Goal: Task Accomplishment & Management: Use online tool/utility

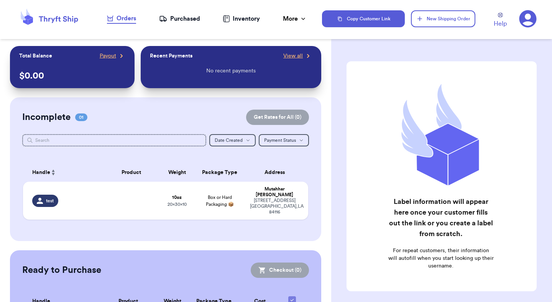
click at [532, 21] on icon at bounding box center [528, 18] width 17 height 17
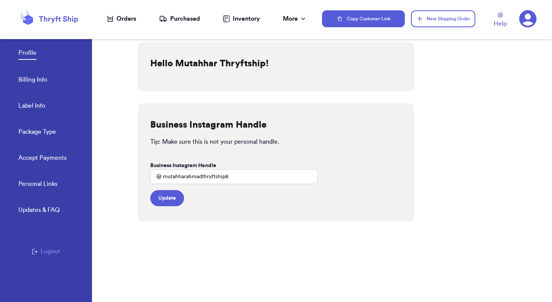
click at [55, 250] on button "Logout" at bounding box center [46, 251] width 28 height 9
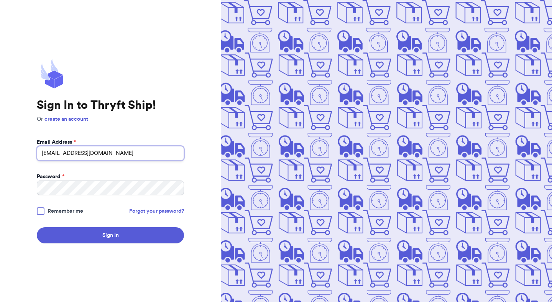
click at [101, 156] on input "mutahhar.ahmad+8@thryftship.com" at bounding box center [110, 153] width 147 height 15
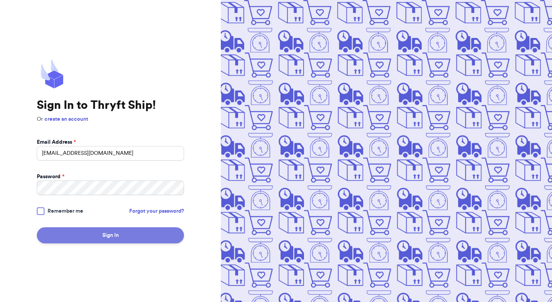
click at [119, 241] on button "Sign In" at bounding box center [110, 235] width 147 height 16
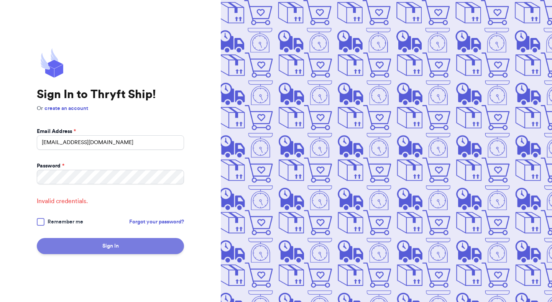
click at [76, 242] on button "Sign In" at bounding box center [110, 246] width 147 height 16
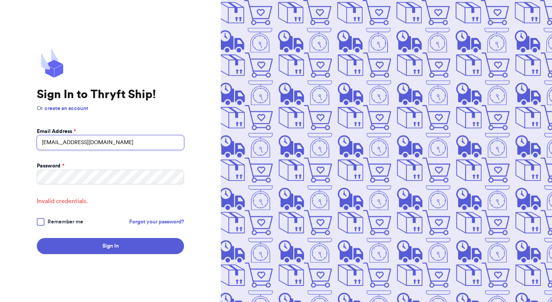
click at [109, 138] on input "Fresh@test.co" at bounding box center [110, 142] width 147 height 15
type input "Fresh@test.co"
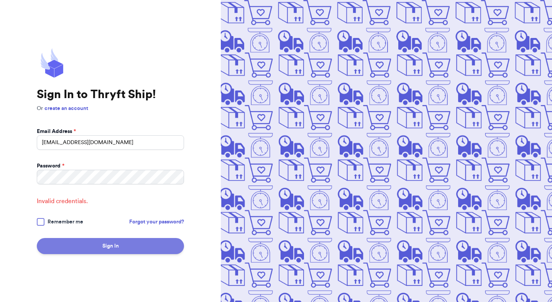
click at [96, 251] on button "Sign In" at bounding box center [110, 246] width 147 height 16
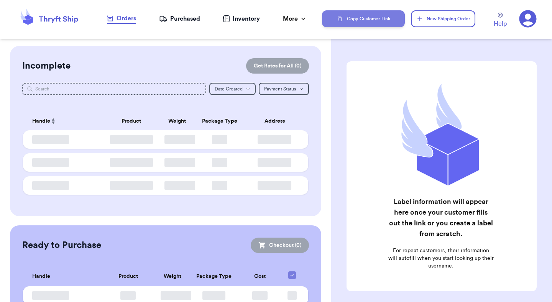
checkbox input "false"
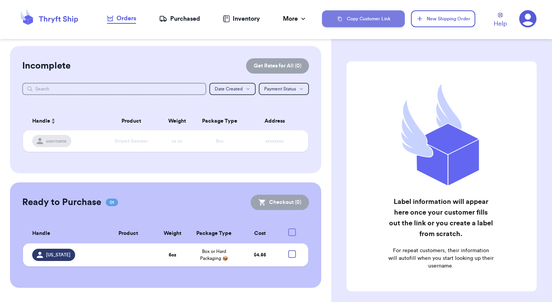
click at [369, 24] on button "Copy Customer Link" at bounding box center [363, 18] width 83 height 17
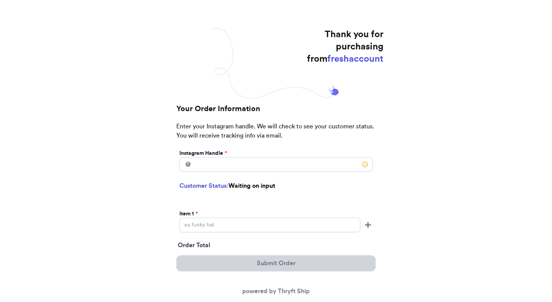
scroll to position [119, 0]
